Goal: Task Accomplishment & Management: Use online tool/utility

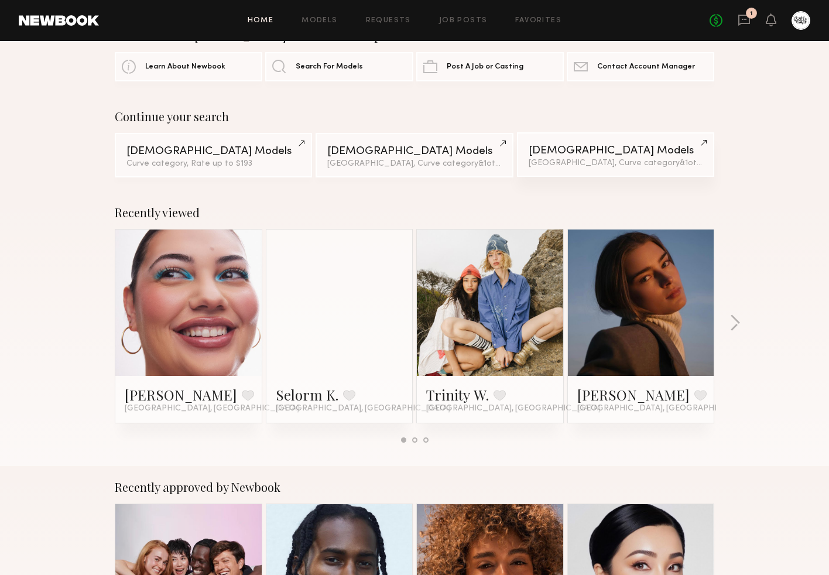
scroll to position [46, 0]
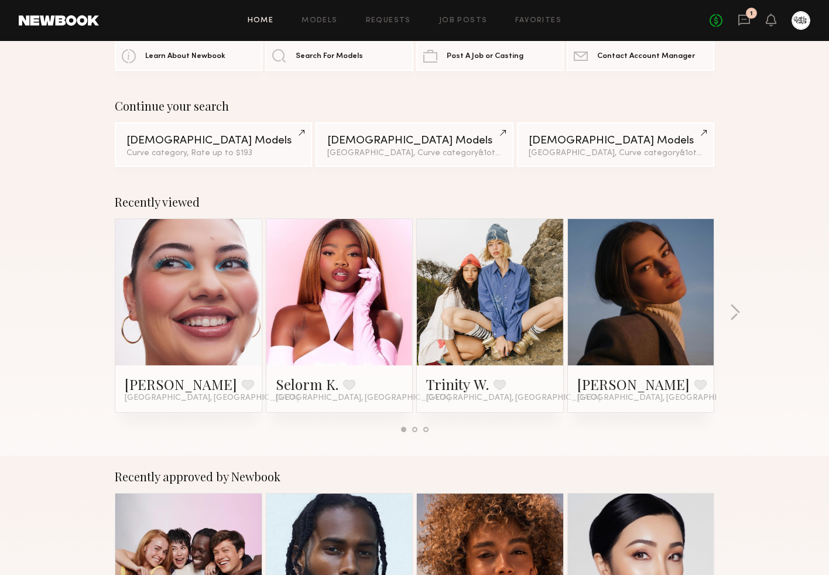
click at [750, 22] on div "No fees up to $5,000 1" at bounding box center [759, 20] width 101 height 19
click at [747, 17] on icon at bounding box center [743, 19] width 13 height 13
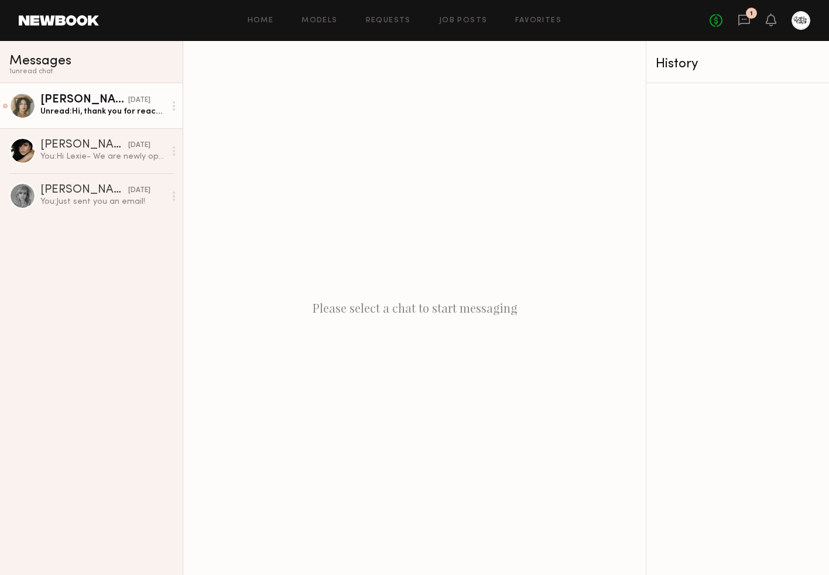
click at [137, 118] on link "[PERSON_NAME] [DATE] Unread: Hi, thank you for reaching out! I am interested. I…" at bounding box center [91, 105] width 183 height 45
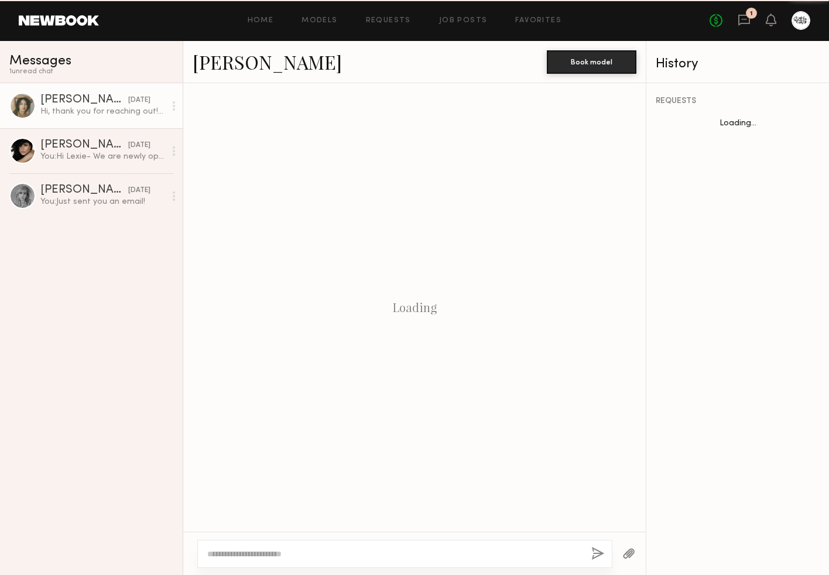
scroll to position [488, 0]
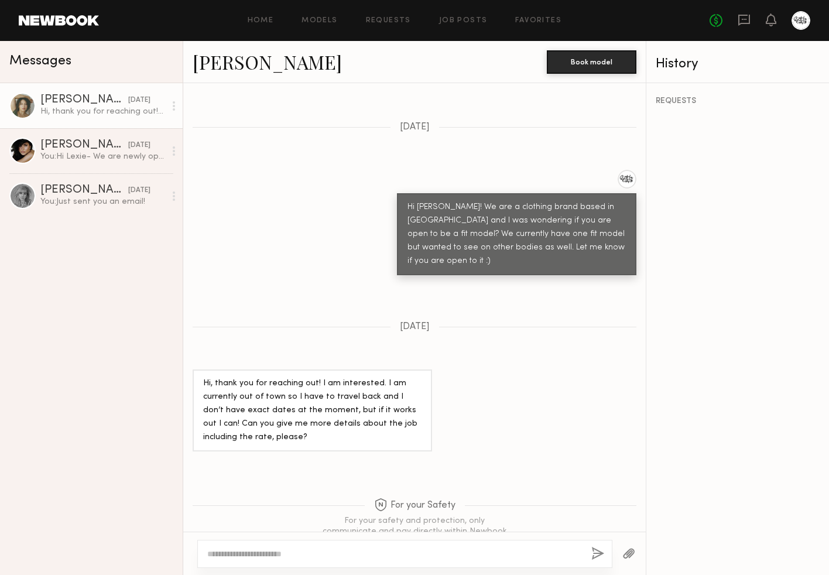
click at [70, 23] on link at bounding box center [59, 20] width 80 height 11
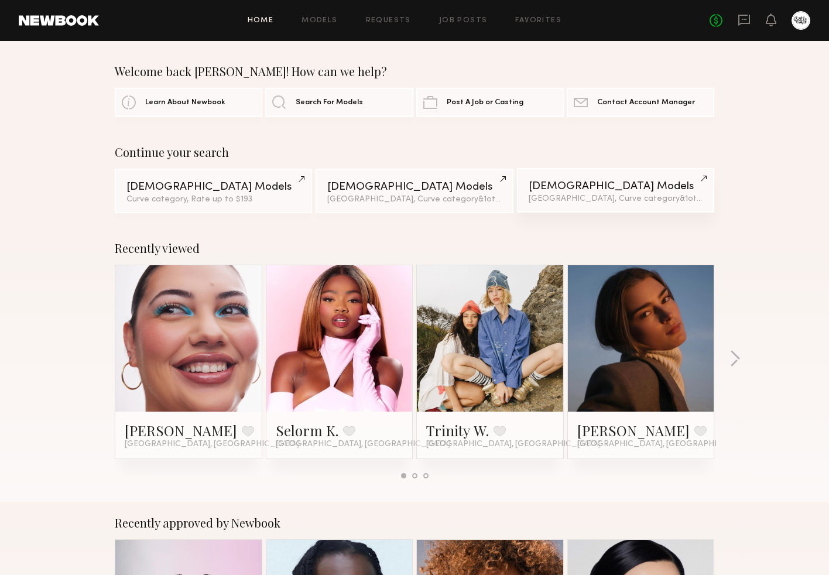
click at [679, 203] on span "& 1 other filter" at bounding box center [704, 199] width 50 height 8
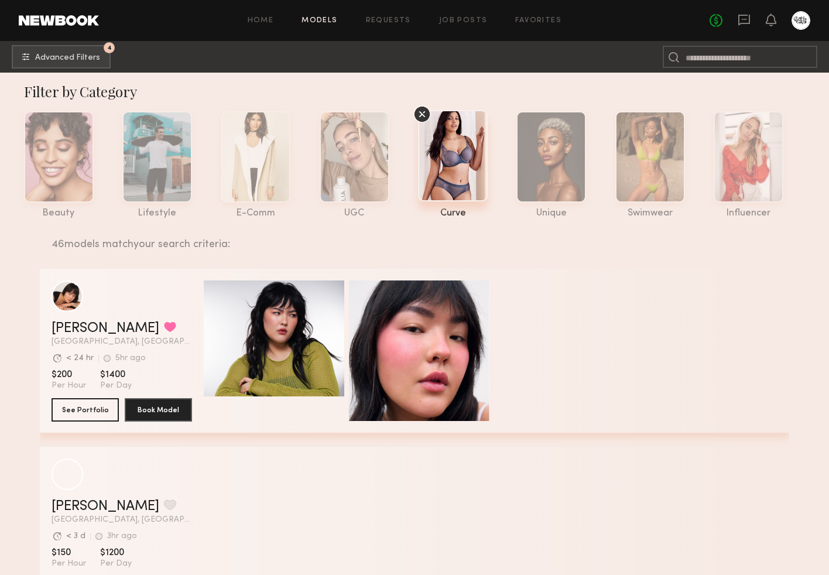
scroll to position [11, 0]
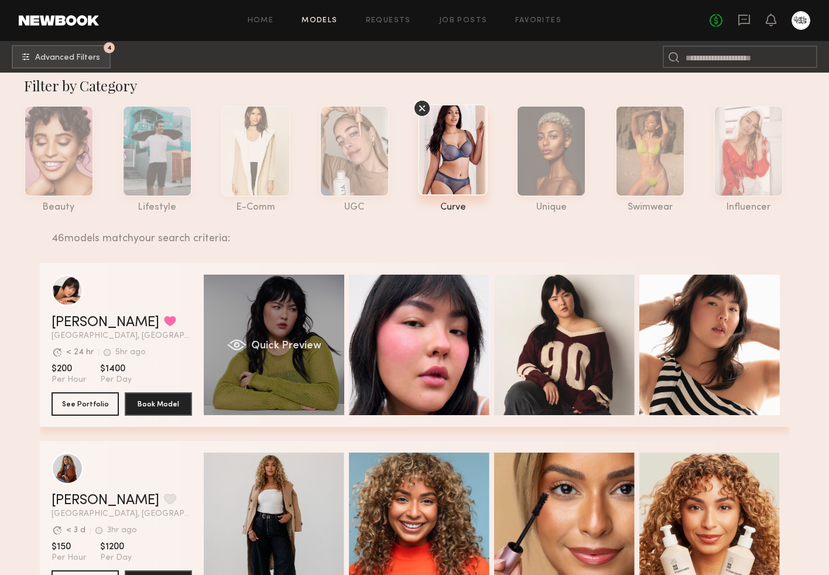
click at [272, 292] on div "Quick Preview" at bounding box center [274, 344] width 140 height 140
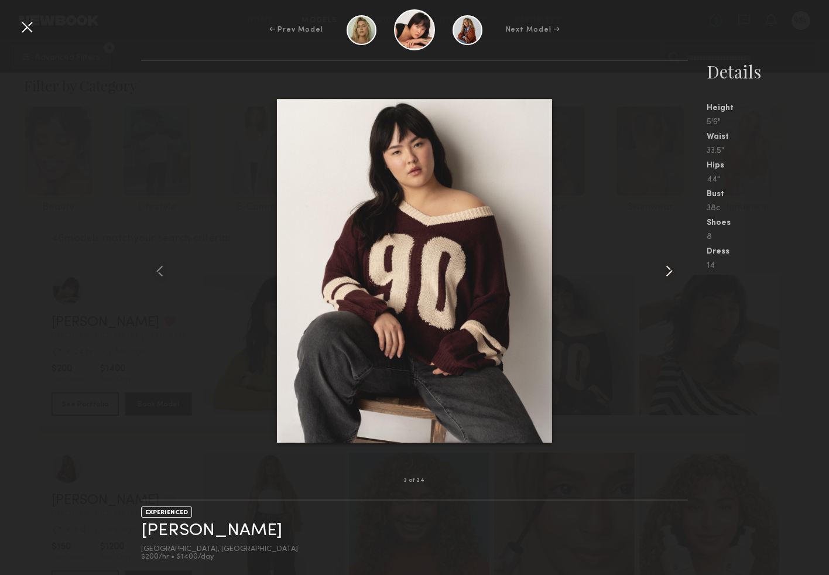
click at [667, 265] on common-icon at bounding box center [669, 271] width 19 height 19
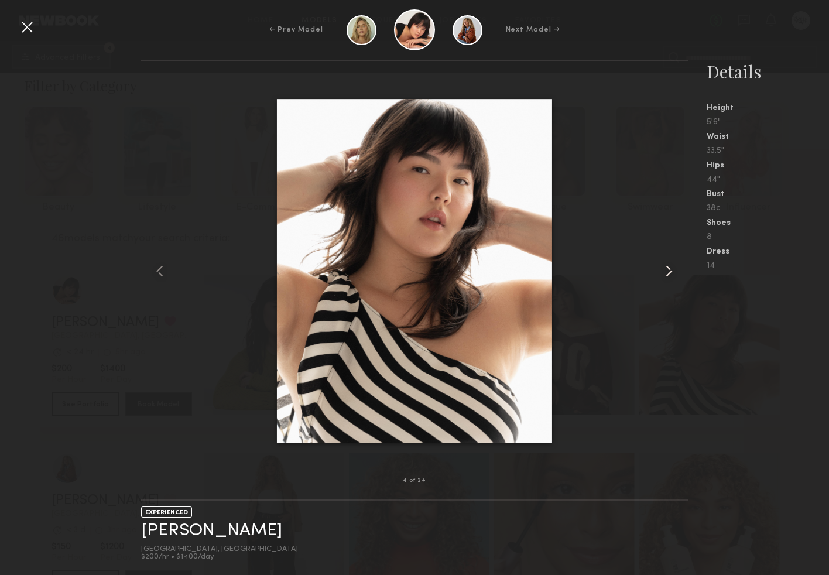
click at [667, 266] on common-icon at bounding box center [669, 271] width 19 height 19
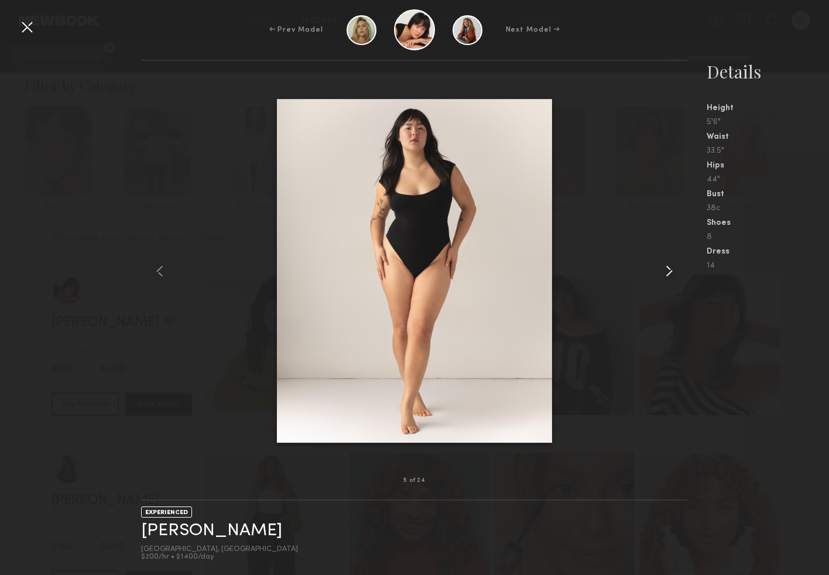
click at [670, 270] on common-icon at bounding box center [669, 271] width 19 height 19
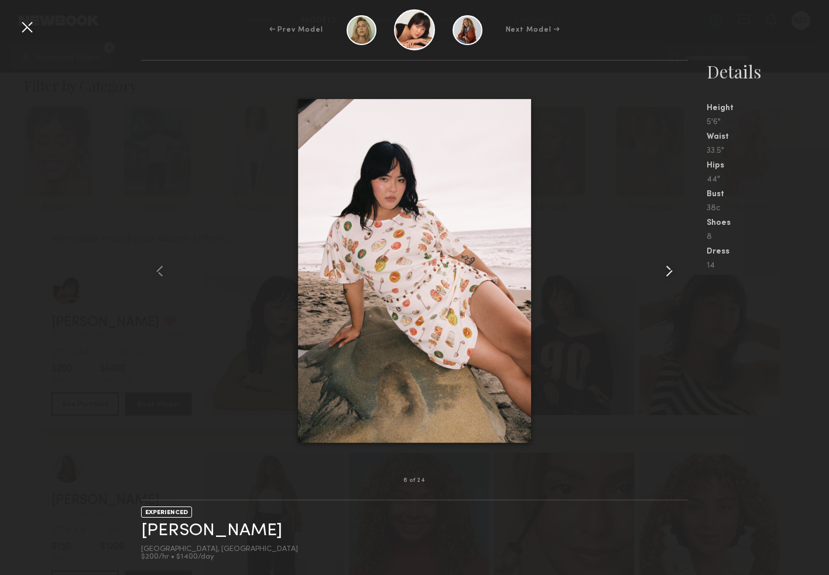
click at [681, 285] on div at bounding box center [677, 271] width 22 height 382
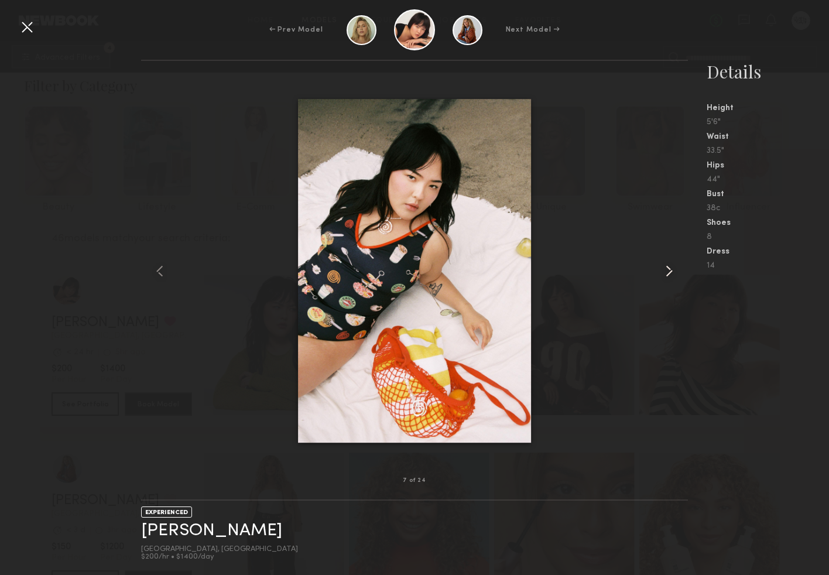
click at [677, 277] on common-icon at bounding box center [669, 271] width 19 height 19
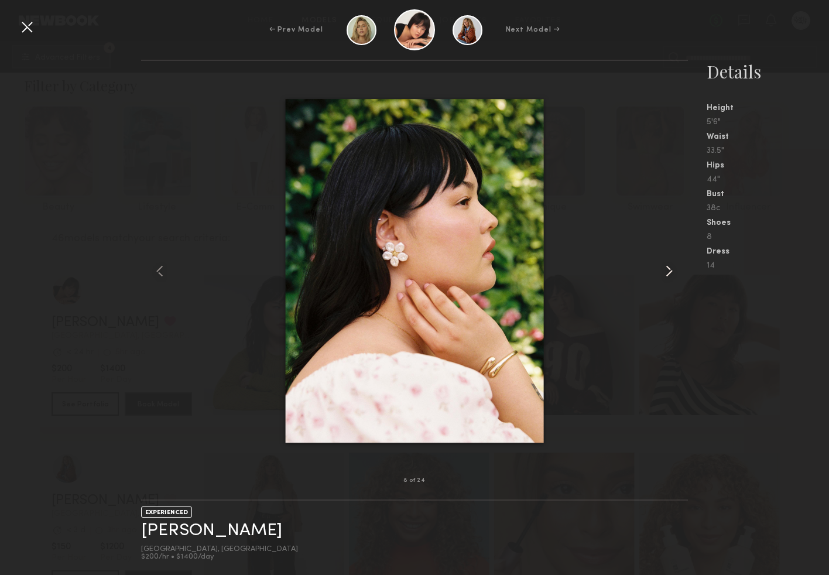
click at [682, 349] on div at bounding box center [677, 271] width 22 height 382
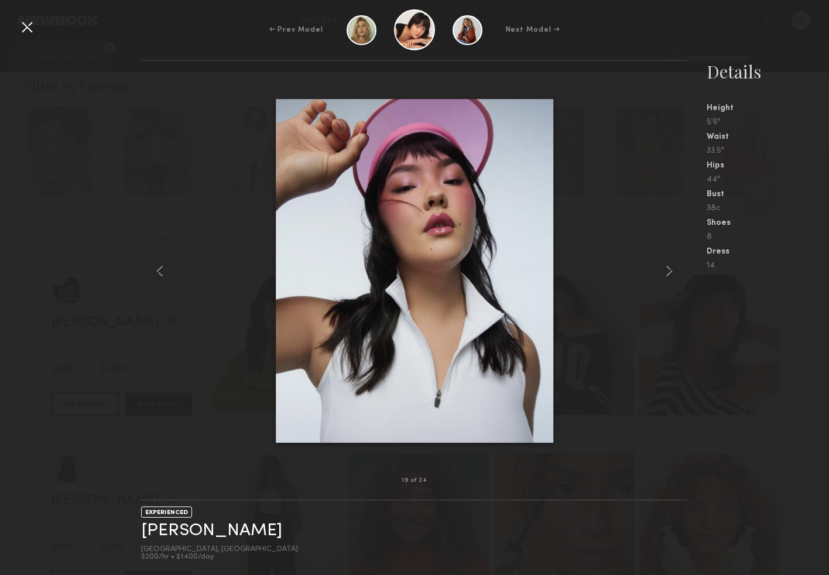
click at [32, 29] on div at bounding box center [27, 27] width 19 height 19
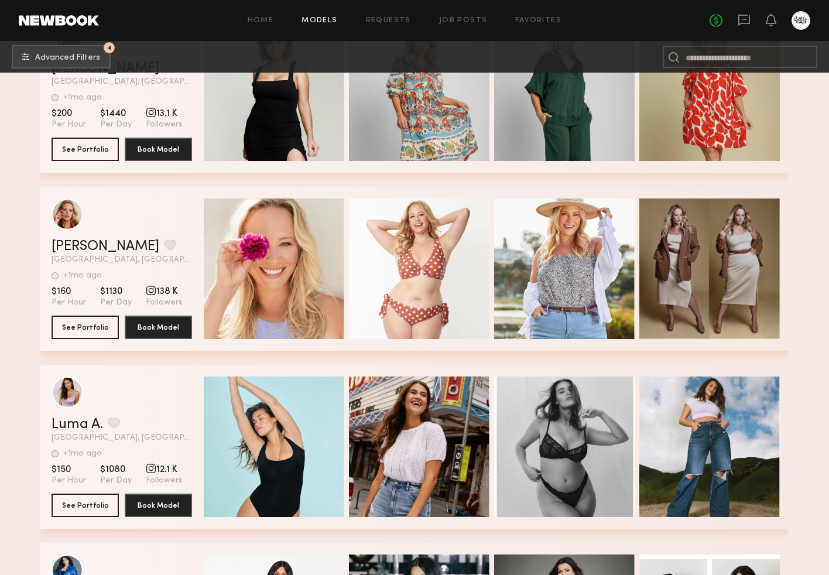
scroll to position [2568, 0]
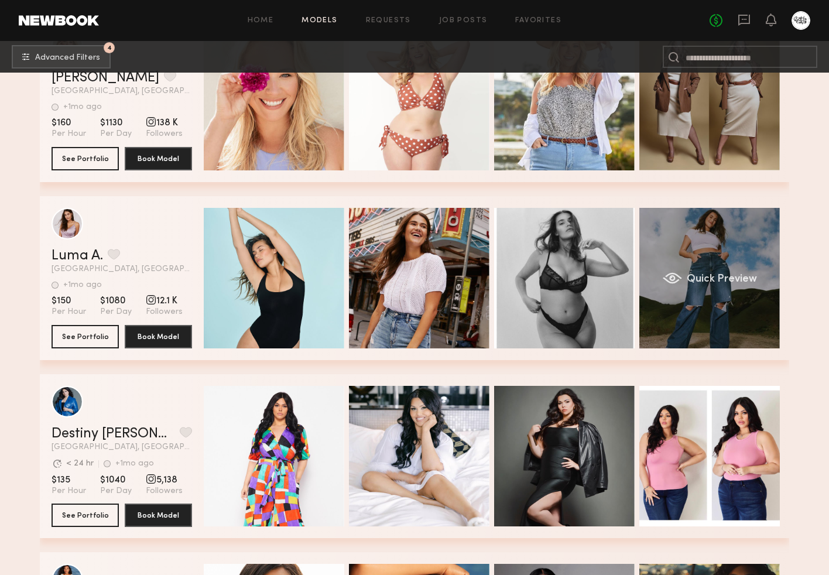
click at [699, 287] on div "Quick Preview" at bounding box center [709, 278] width 140 height 140
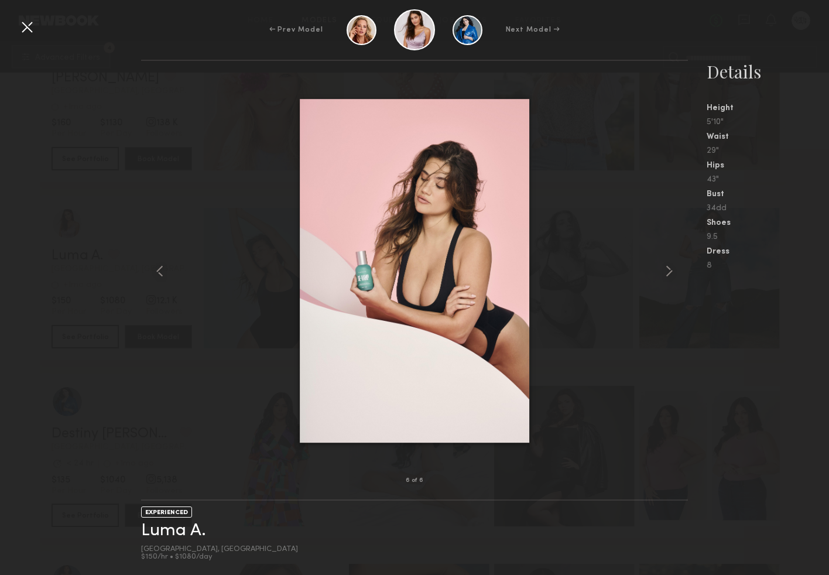
click at [30, 30] on div at bounding box center [27, 27] width 19 height 19
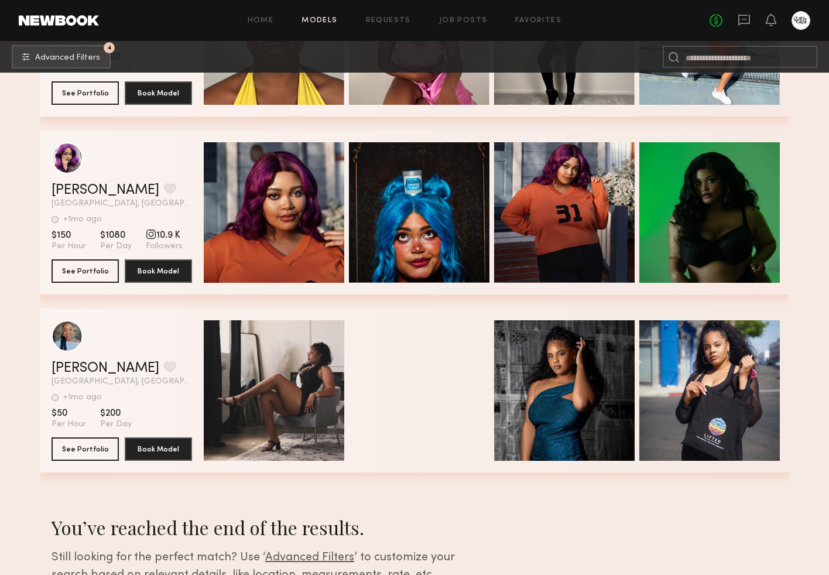
scroll to position [8067, 0]
